Goal: Task Accomplishment & Management: Use online tool/utility

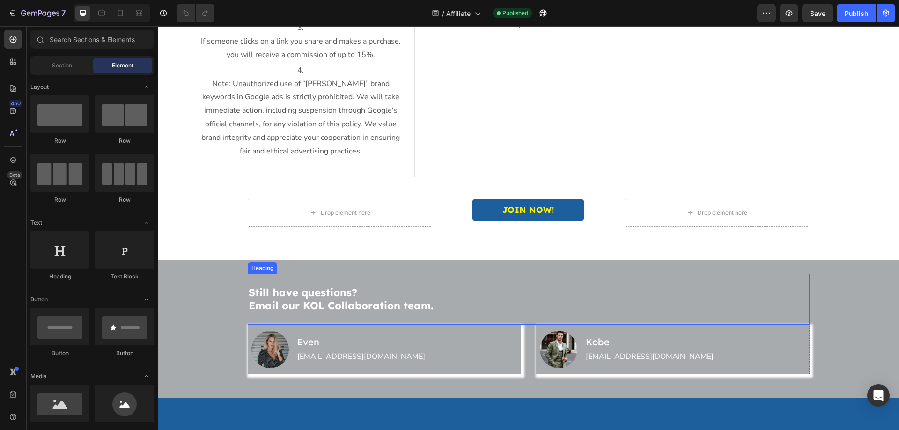
scroll to position [562, 0]
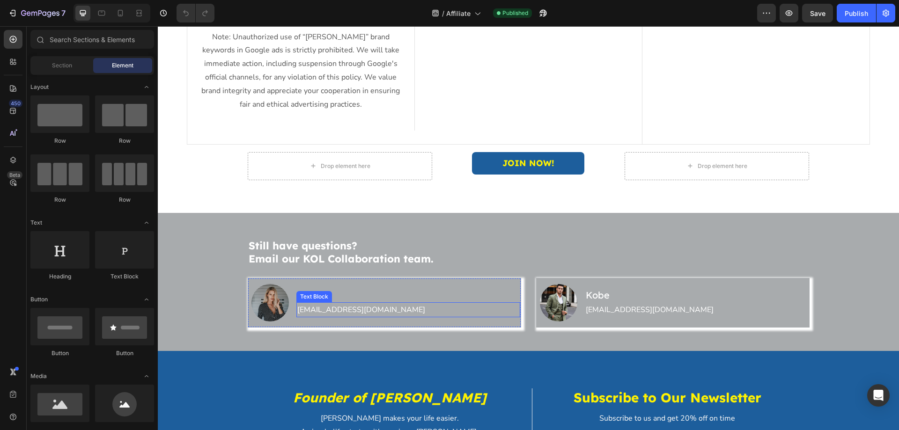
click at [359, 307] on p "[EMAIL_ADDRESS][DOMAIN_NAME]" at bounding box center [408, 310] width 222 height 14
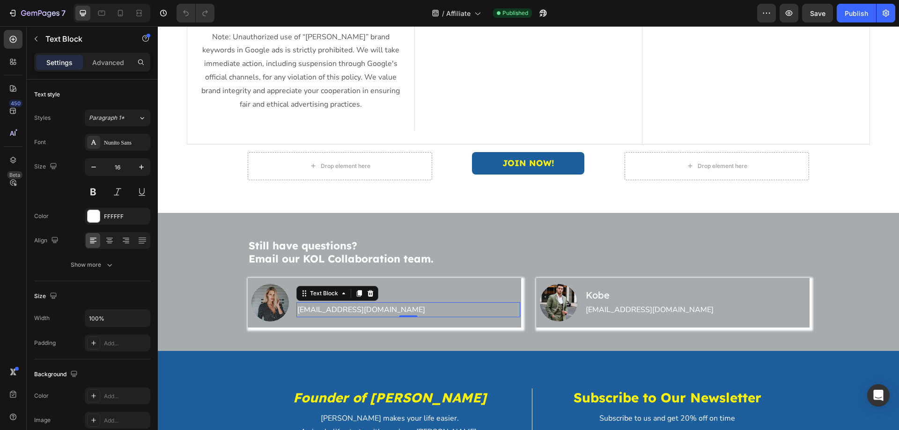
click at [374, 311] on p "[EMAIL_ADDRESS][DOMAIN_NAME]" at bounding box center [408, 310] width 222 height 14
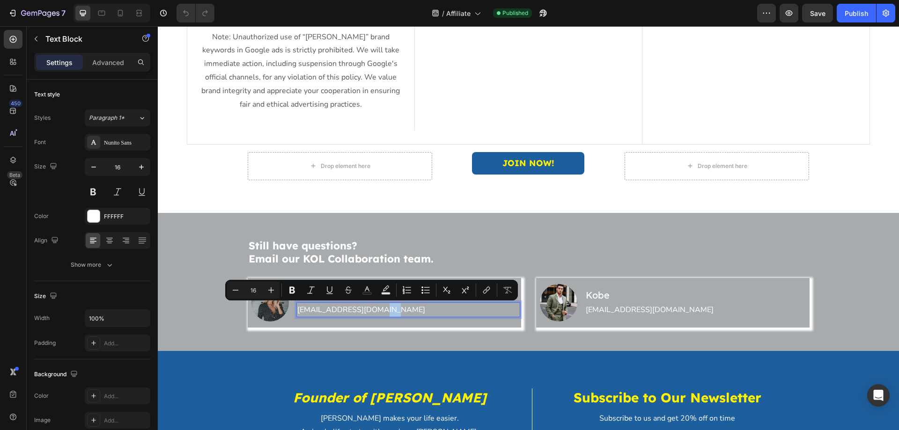
click at [378, 310] on p "[EMAIL_ADDRESS][DOMAIN_NAME]" at bounding box center [408, 310] width 222 height 14
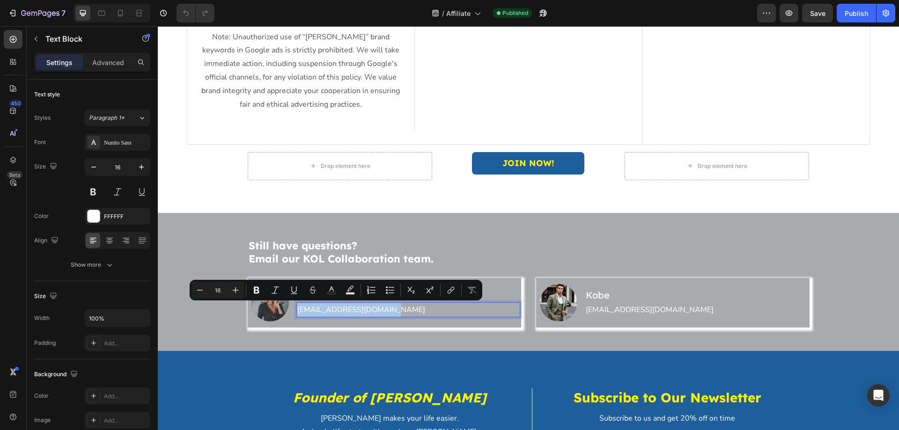
drag, startPoint x: 380, startPoint y: 311, endPoint x: 294, endPoint y: 312, distance: 86.6
click at [297, 312] on p "[EMAIL_ADDRESS][DOMAIN_NAME]" at bounding box center [408, 310] width 222 height 14
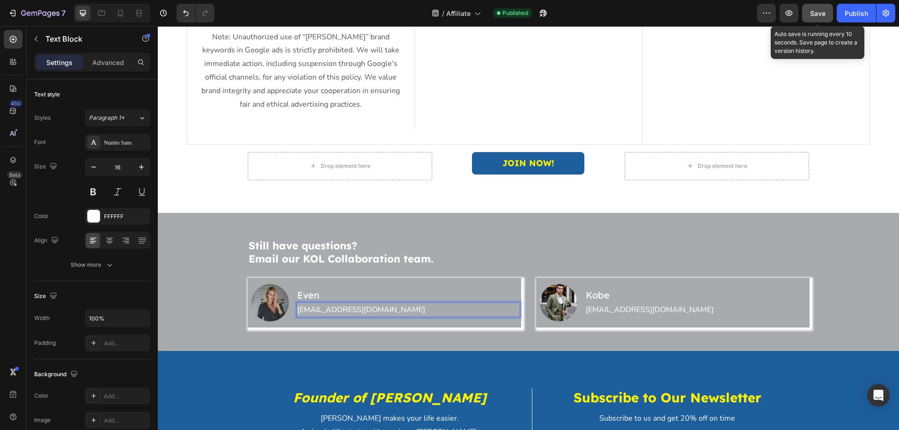
click at [810, 16] on span "Save" at bounding box center [817, 13] width 15 height 8
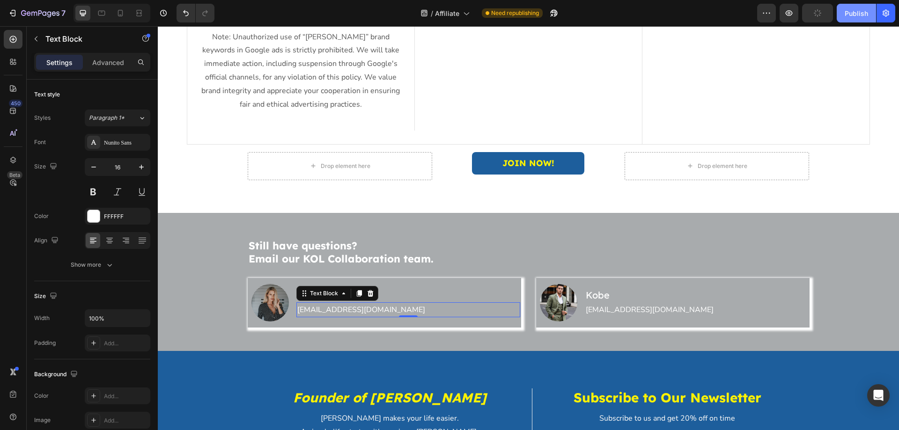
click at [859, 13] on div "Publish" at bounding box center [855, 13] width 23 height 10
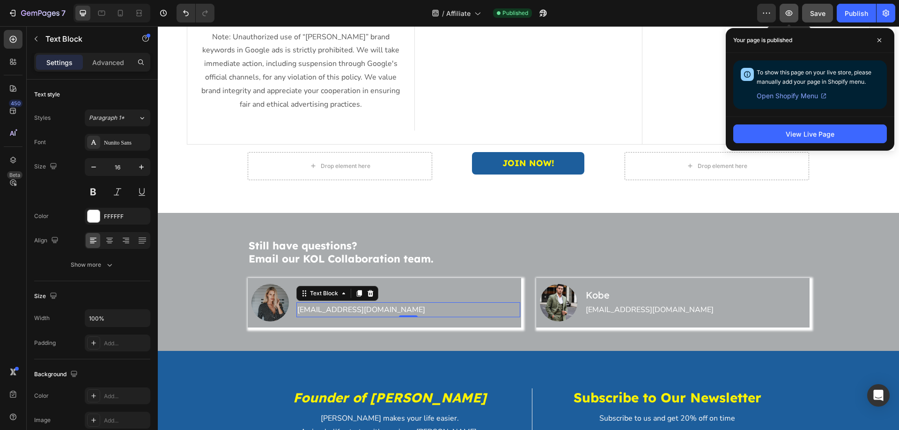
click at [787, 15] on icon "button" at bounding box center [788, 12] width 9 height 9
